Goal: Task Accomplishment & Management: Manage account settings

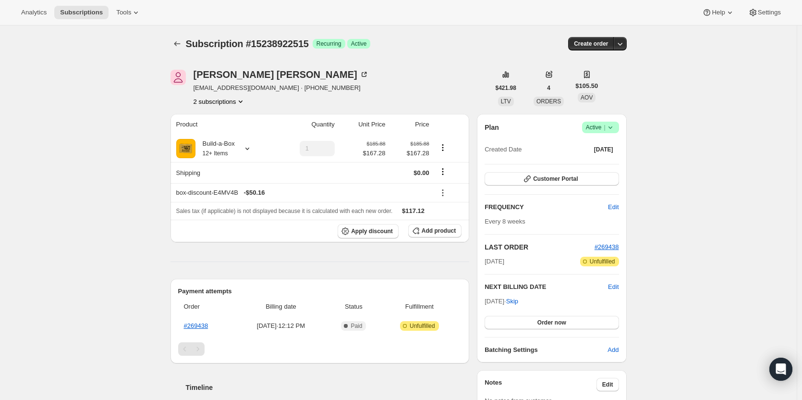
click at [611, 133] on div "Plan Success Active | Created Date Sep 30, 2025" at bounding box center [552, 139] width 134 height 35
click at [611, 130] on icon at bounding box center [611, 128] width 10 height 10
click at [611, 160] on span "Cancel subscription" at bounding box center [604, 162] width 54 height 7
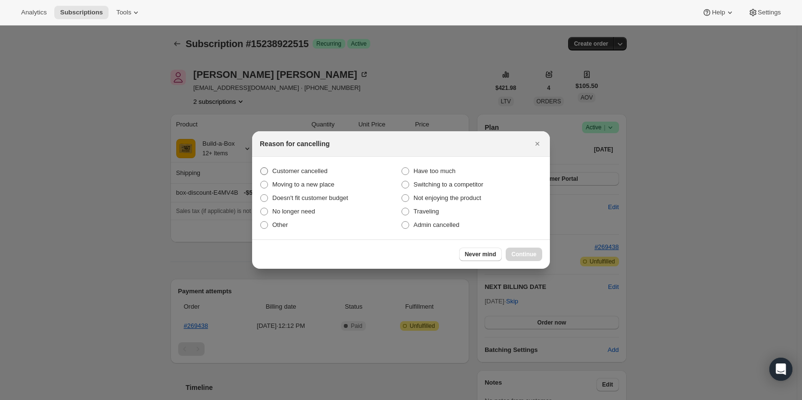
click at [319, 173] on span "Customer cancelled" at bounding box center [299, 170] width 55 height 7
click at [261, 168] on input "Customer cancelled" at bounding box center [260, 167] width 0 height 0
radio input "true"
click at [530, 251] on span "Continue" at bounding box center [524, 254] width 25 height 8
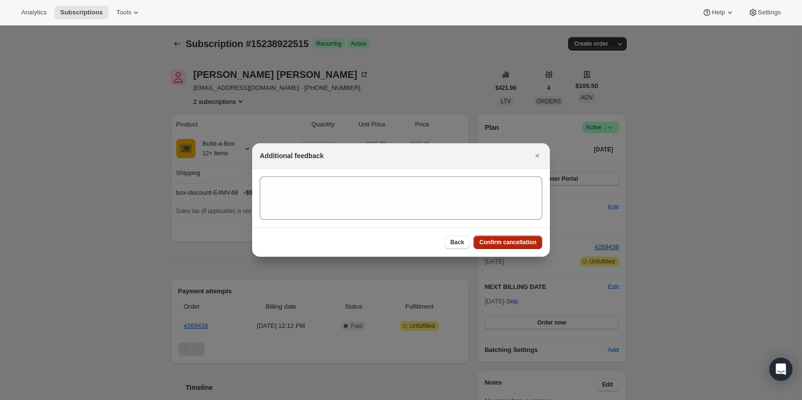
click at [520, 241] on span "Confirm cancellation" at bounding box center [507, 242] width 57 height 8
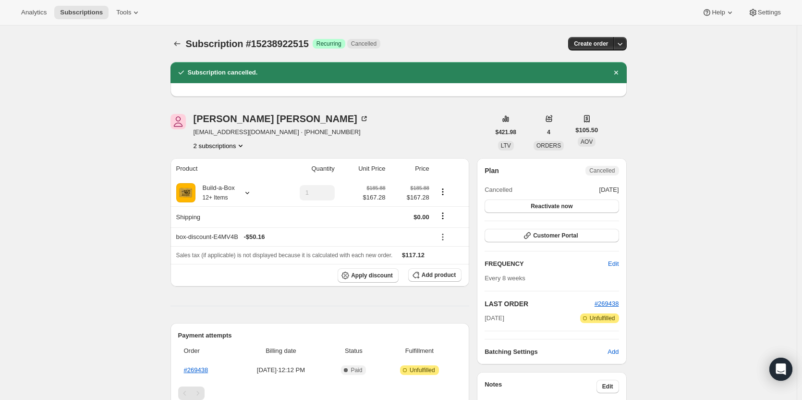
click at [237, 150] on div "Thomas Dubois tomdubois1957@gmail.com · +17083141891 2 subscriptions $421.98 LT…" at bounding box center [395, 408] width 464 height 620
click at [237, 146] on button "2 subscriptions" at bounding box center [220, 146] width 52 height 10
click at [235, 167] on span "12645138707" at bounding box center [222, 164] width 67 height 10
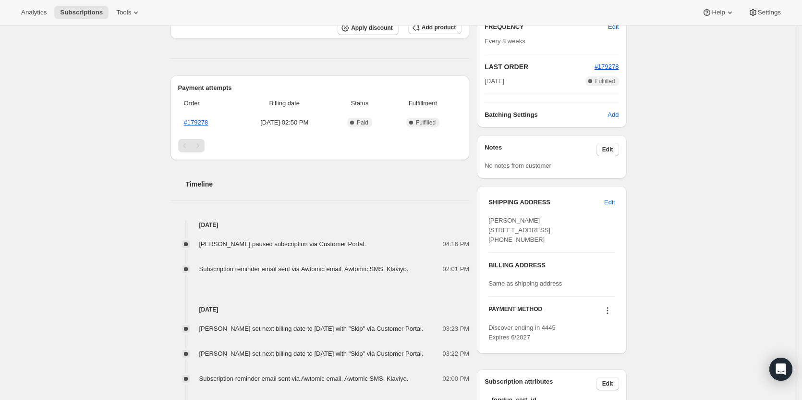
scroll to position [48, 0]
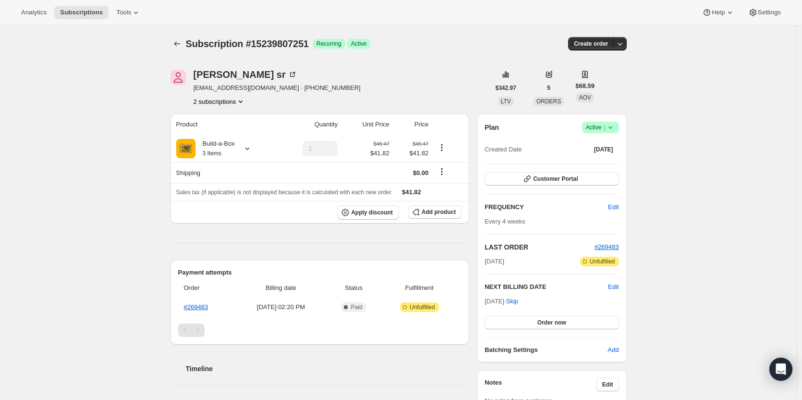
click at [619, 129] on span "Success Active |" at bounding box center [600, 128] width 37 height 12
click at [617, 156] on button "Cancel subscription" at bounding box center [604, 162] width 60 height 15
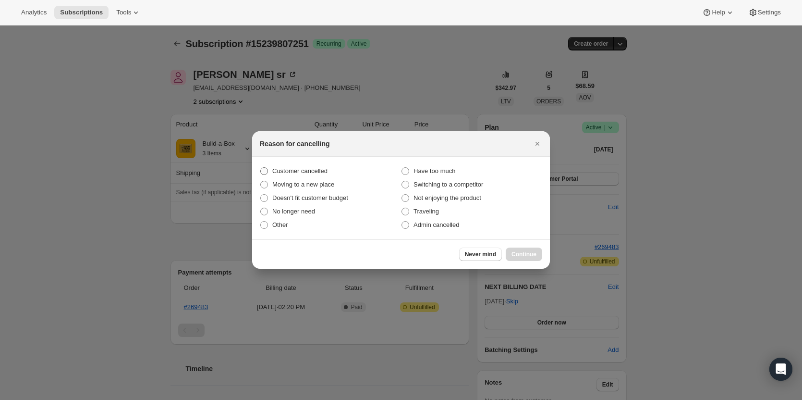
click at [292, 172] on span "Customer cancelled" at bounding box center [299, 170] width 55 height 7
click at [261, 168] on input "Customer cancelled" at bounding box center [260, 167] width 0 height 0
radio input "true"
click at [534, 252] on span "Continue" at bounding box center [524, 254] width 25 height 8
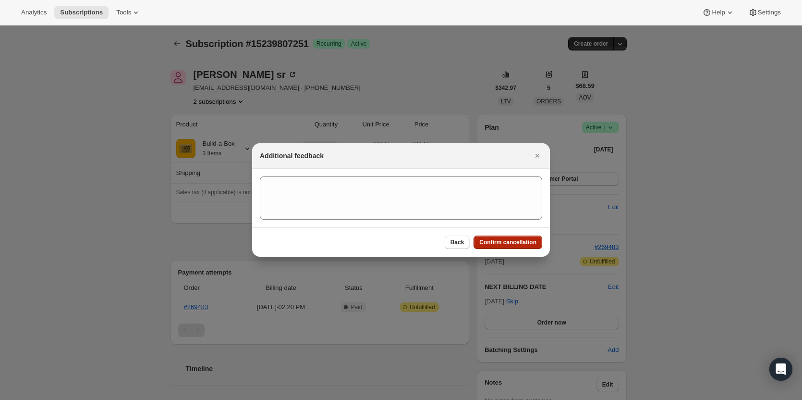
click at [509, 245] on span "Confirm cancellation" at bounding box center [507, 242] width 57 height 8
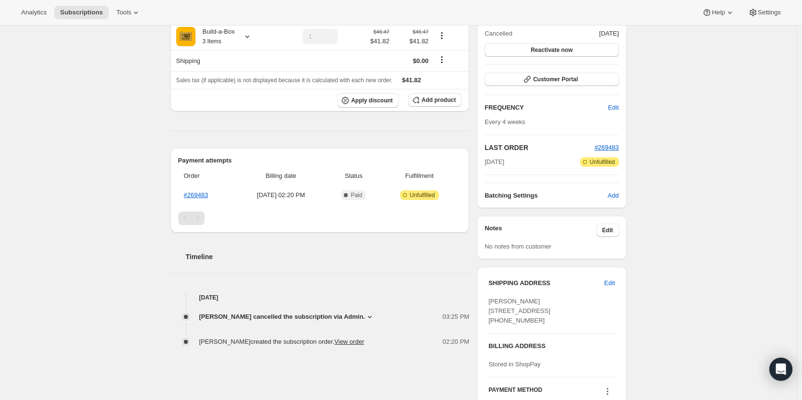
scroll to position [96, 0]
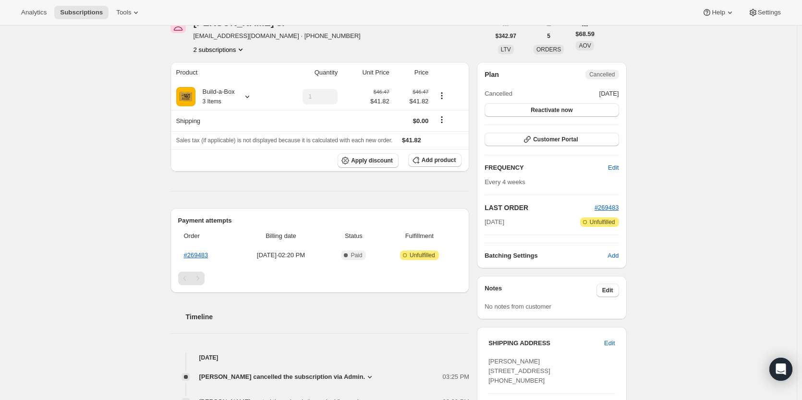
click at [216, 51] on button "2 subscriptions" at bounding box center [220, 50] width 52 height 10
click at [223, 69] on span "13786874131" at bounding box center [208, 67] width 38 height 7
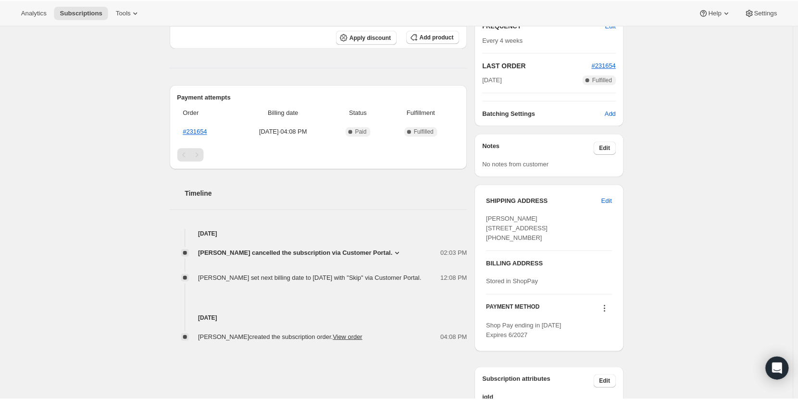
scroll to position [240, 0]
